Goal: Register for event/course

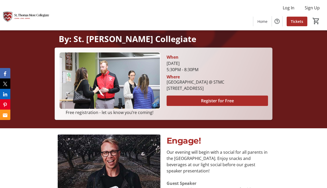
scroll to position [107, 0]
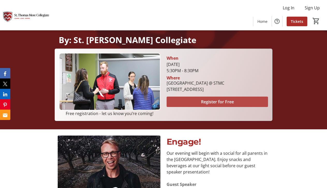
click at [213, 102] on span "Register for Free" at bounding box center [217, 101] width 33 height 6
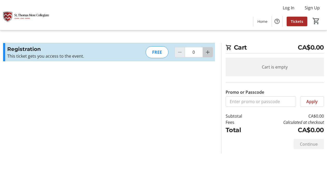
click at [210, 53] on mat-icon "Increment by one" at bounding box center [208, 52] width 6 height 6
type input "1"
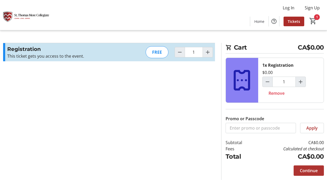
click at [304, 169] on span "Continue" at bounding box center [309, 170] width 18 height 6
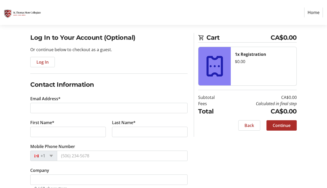
scroll to position [34, 0]
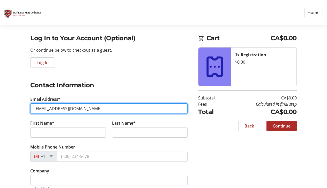
type input "[EMAIL_ADDRESS][DOMAIN_NAME]"
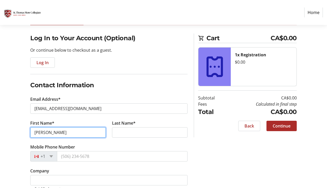
type input "[PERSON_NAME]"
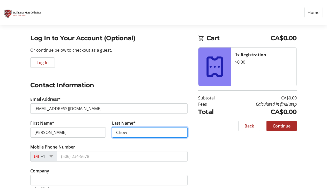
type input "Chow"
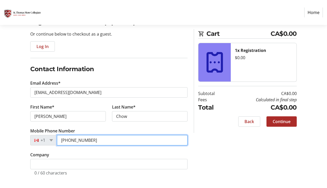
scroll to position [51, 0]
type input "[PHONE_NUMBER]"
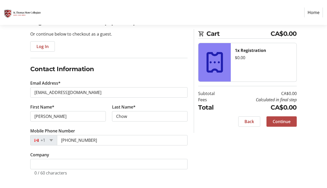
click at [276, 122] on span "Continue" at bounding box center [282, 121] width 18 height 6
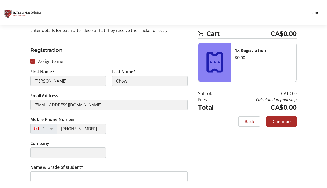
scroll to position [54, 0]
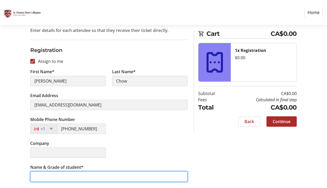
click at [57, 176] on input "Name & Grade of student*" at bounding box center [109, 176] width 158 height 10
type input "[PERSON_NAME] Grade 8"
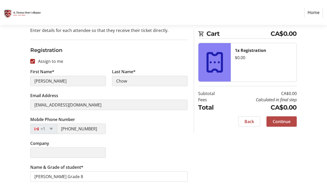
click at [274, 120] on span "Continue" at bounding box center [282, 121] width 18 height 6
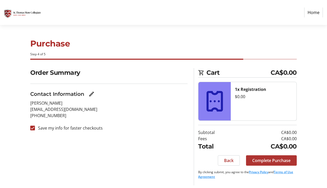
click at [257, 160] on span "Complete Purchase" at bounding box center [272, 160] width 38 height 6
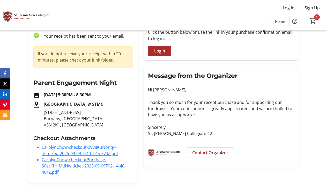
scroll to position [34, 0]
click at [68, 149] on link "CarolynChow-checkout-xVv8KuNonq4-itemized-2025-09-09T02-14-45-773Z.pdf" at bounding box center [80, 150] width 76 height 12
click at [66, 160] on link "CarolynChow-checkoutPurchase-S0scKhHMdNw-ticket-2025-09-09T02-14-46-464Z.pdf" at bounding box center [84, 165] width 84 height 18
